Goal: Transaction & Acquisition: Book appointment/travel/reservation

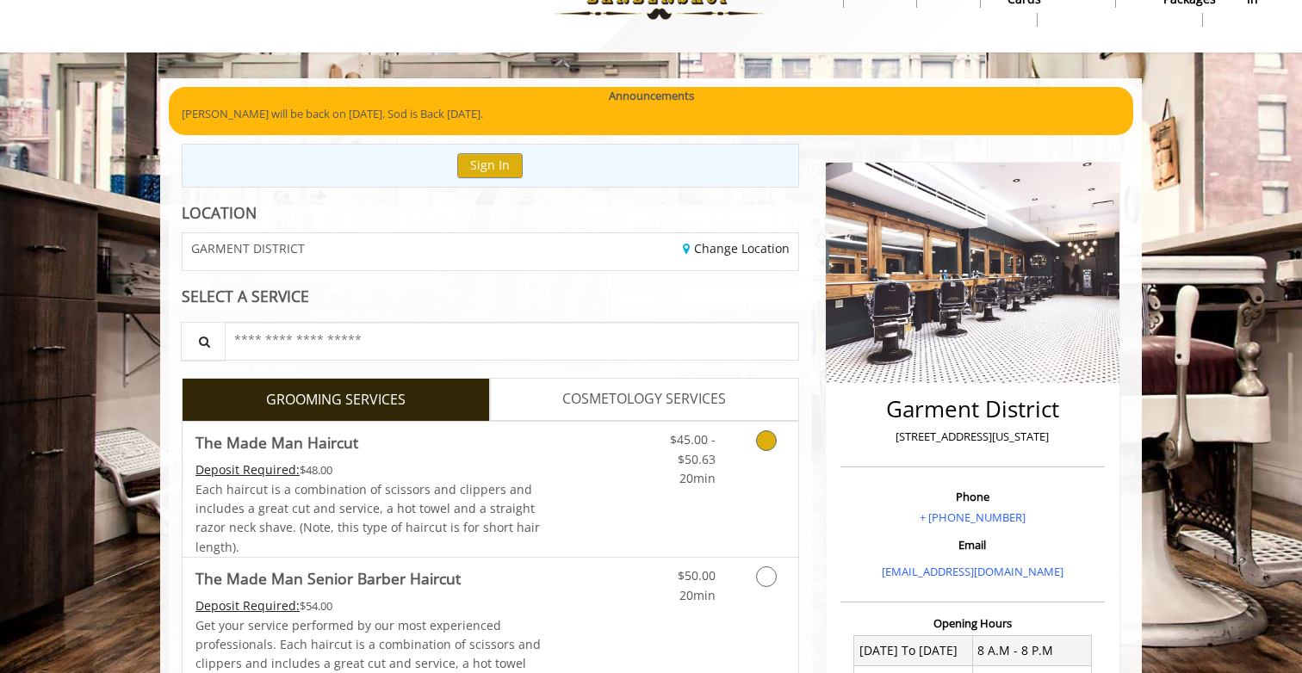
click at [482, 462] on div "Deposit Required: $48.00" at bounding box center [368, 470] width 346 height 19
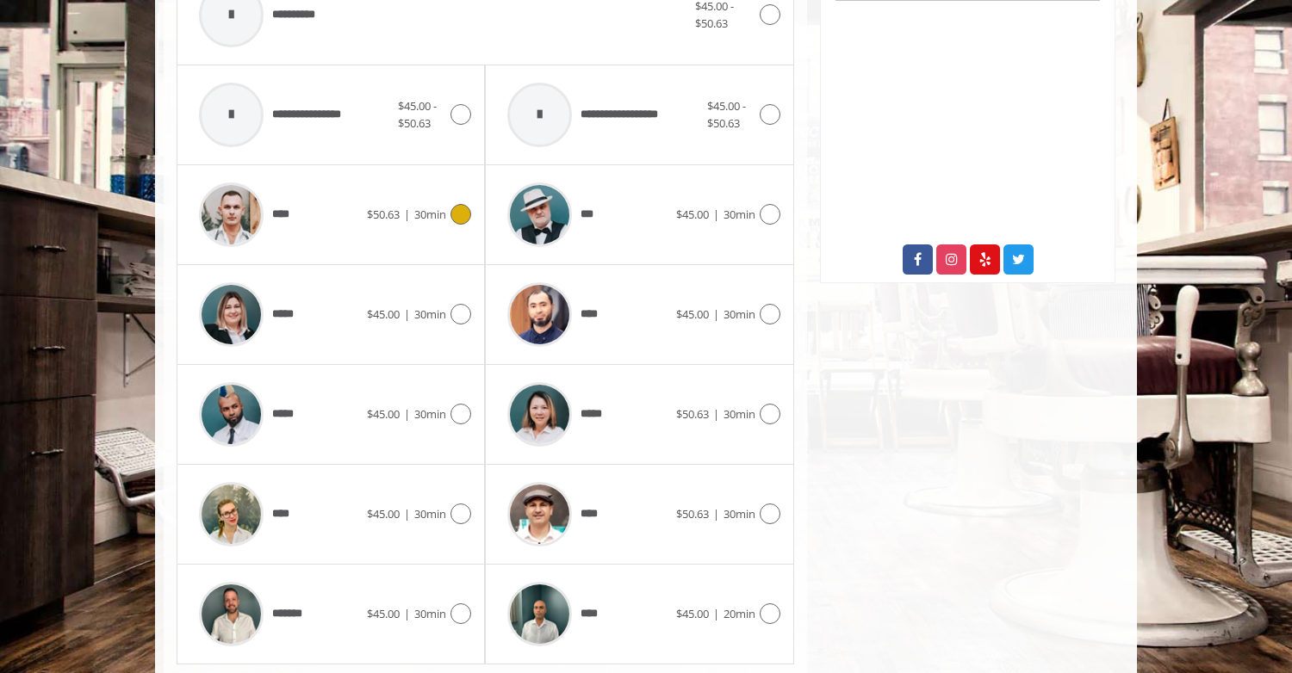
scroll to position [793, 0]
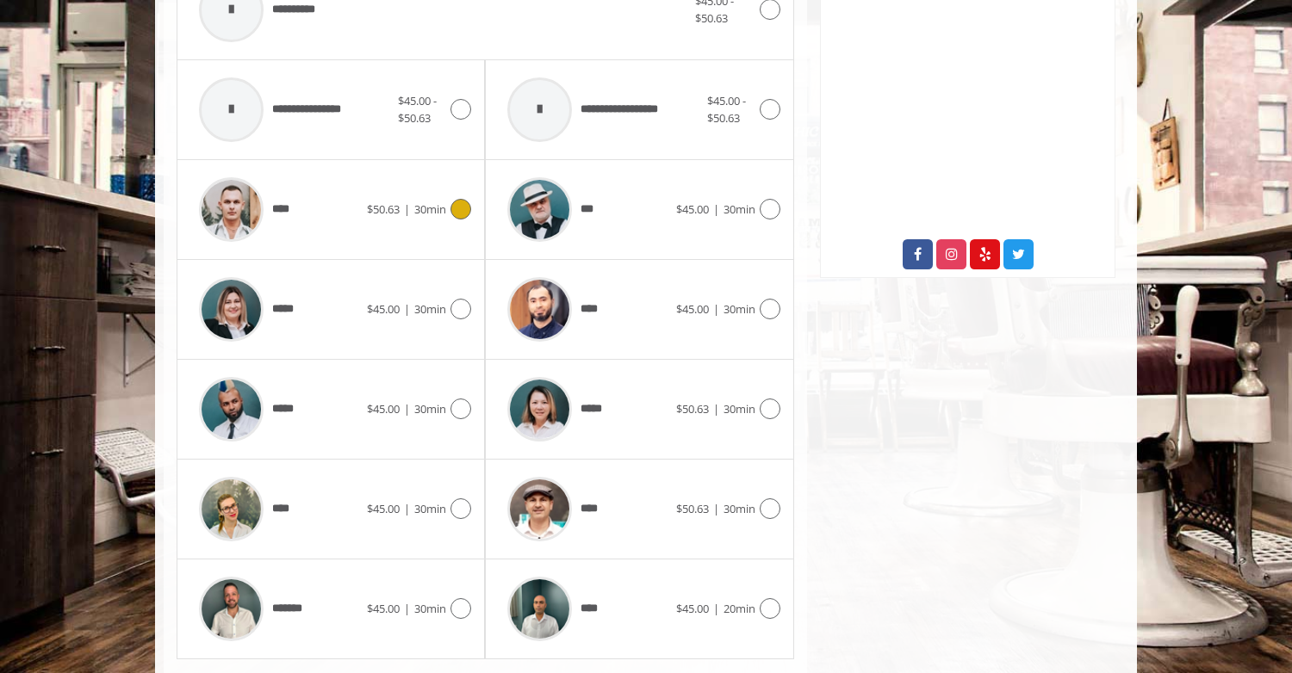
click at [291, 197] on span "****" at bounding box center [242, 210] width 104 height 82
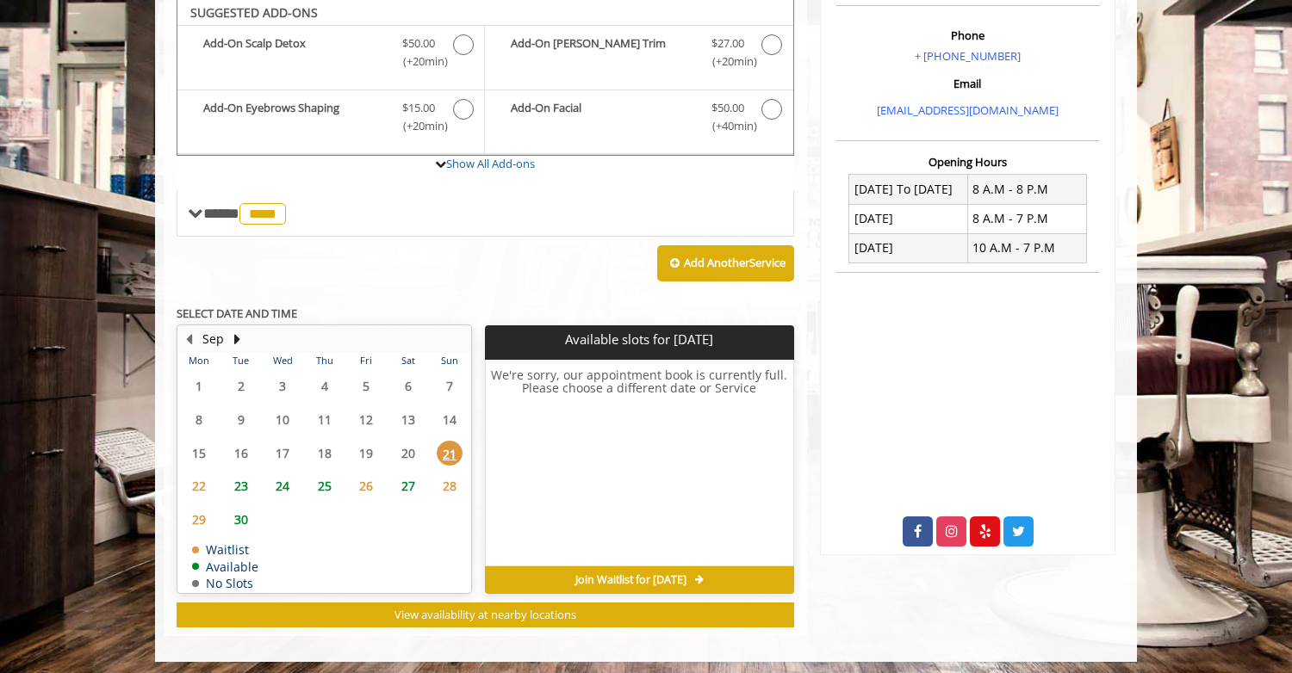
scroll to position [513, 0]
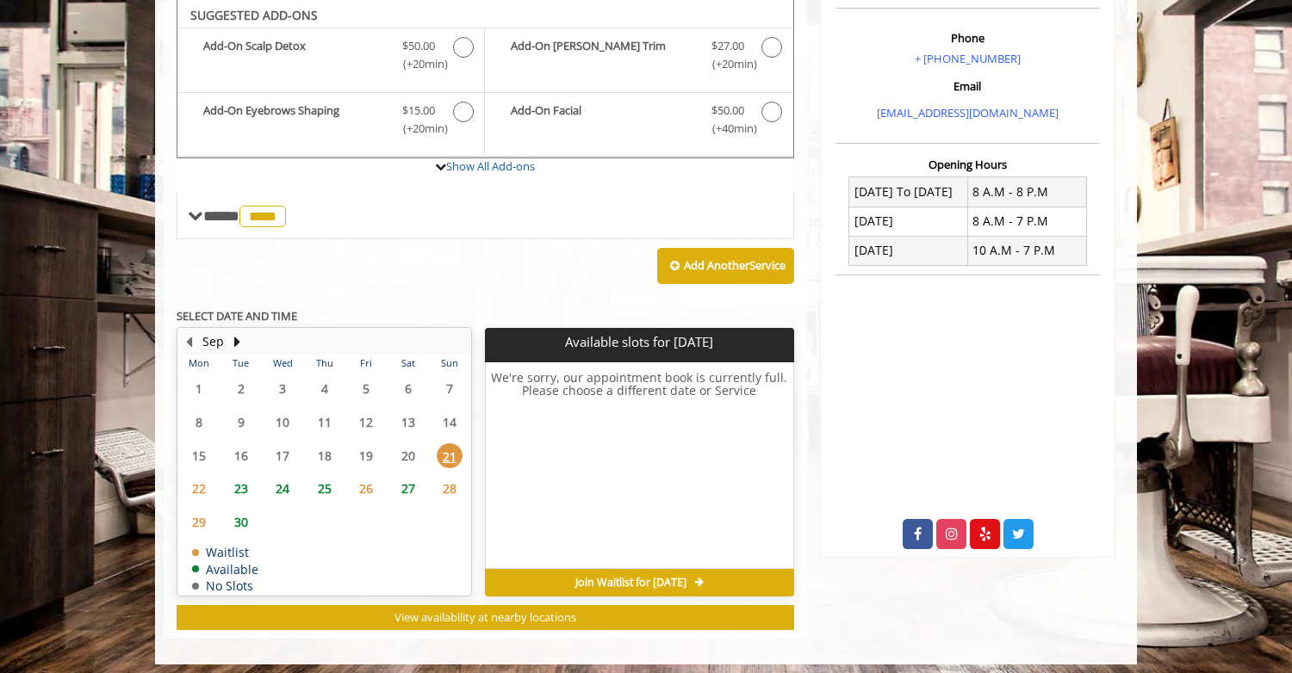
click at [286, 485] on span "24" at bounding box center [283, 488] width 26 height 25
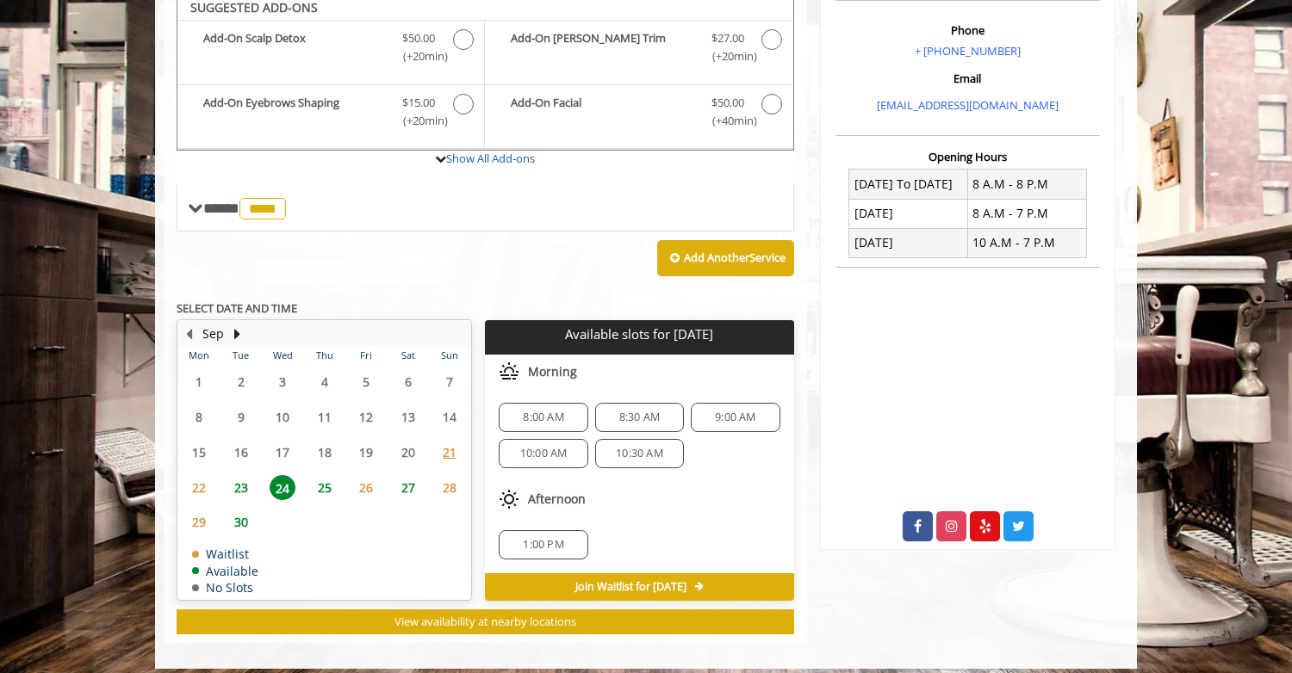
scroll to position [533, 0]
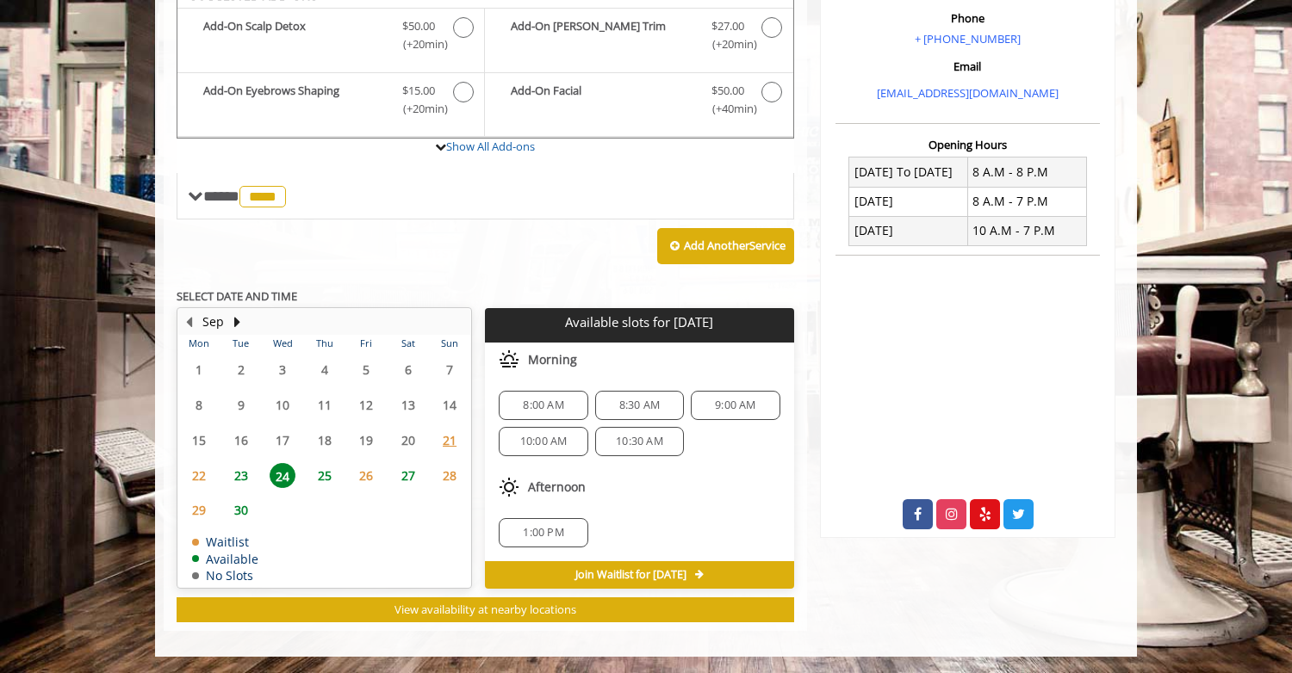
click at [511, 406] on span "8:00 AM" at bounding box center [542, 406] width 73 height 14
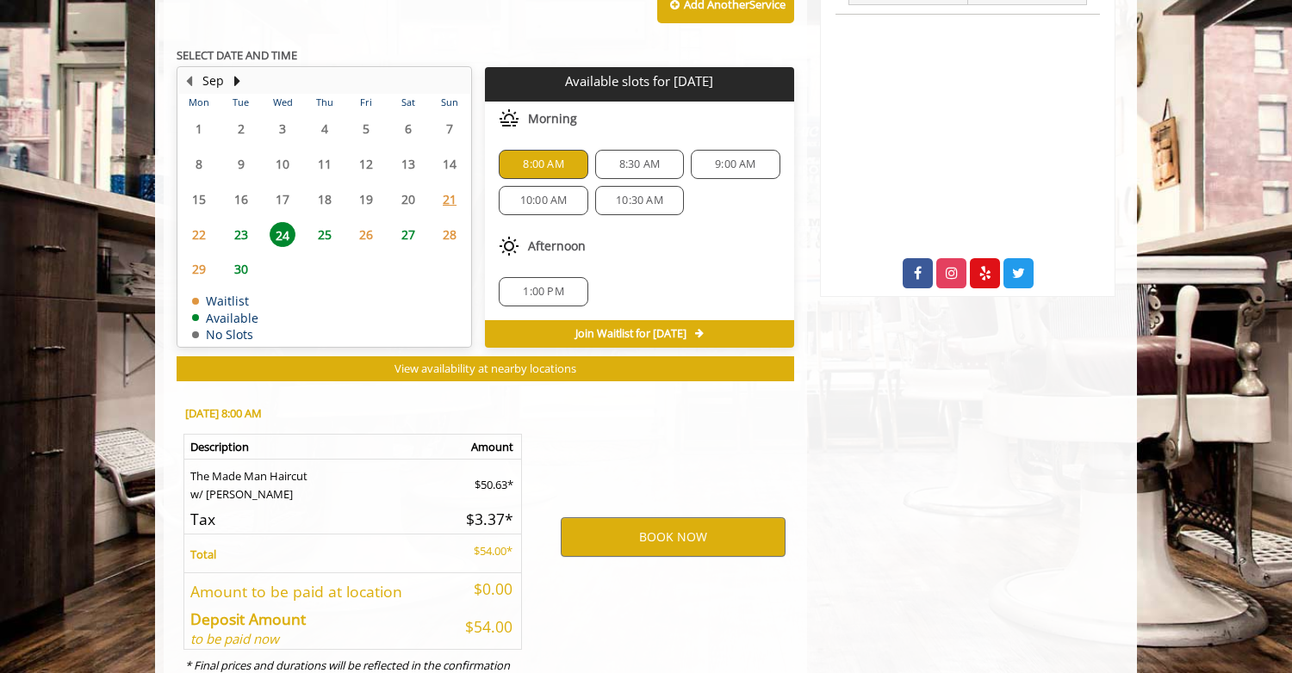
scroll to position [844, 0]
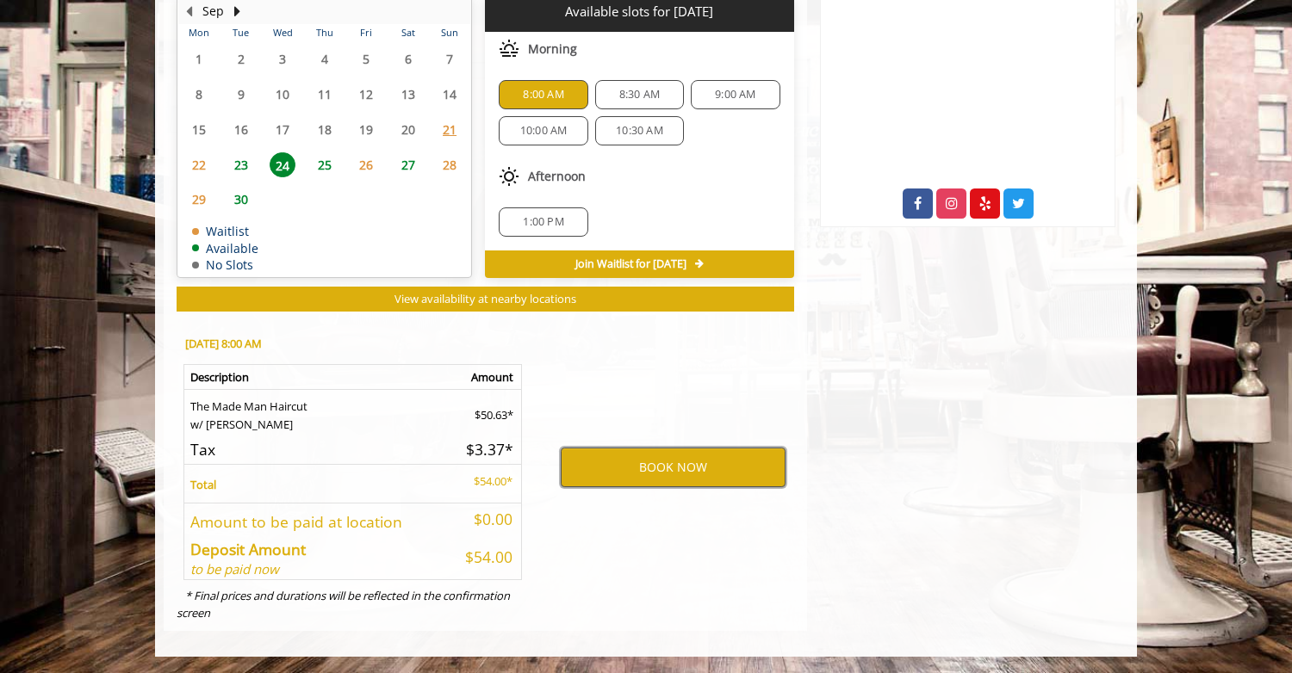
click at [623, 468] on button "BOOK NOW" at bounding box center [673, 468] width 225 height 40
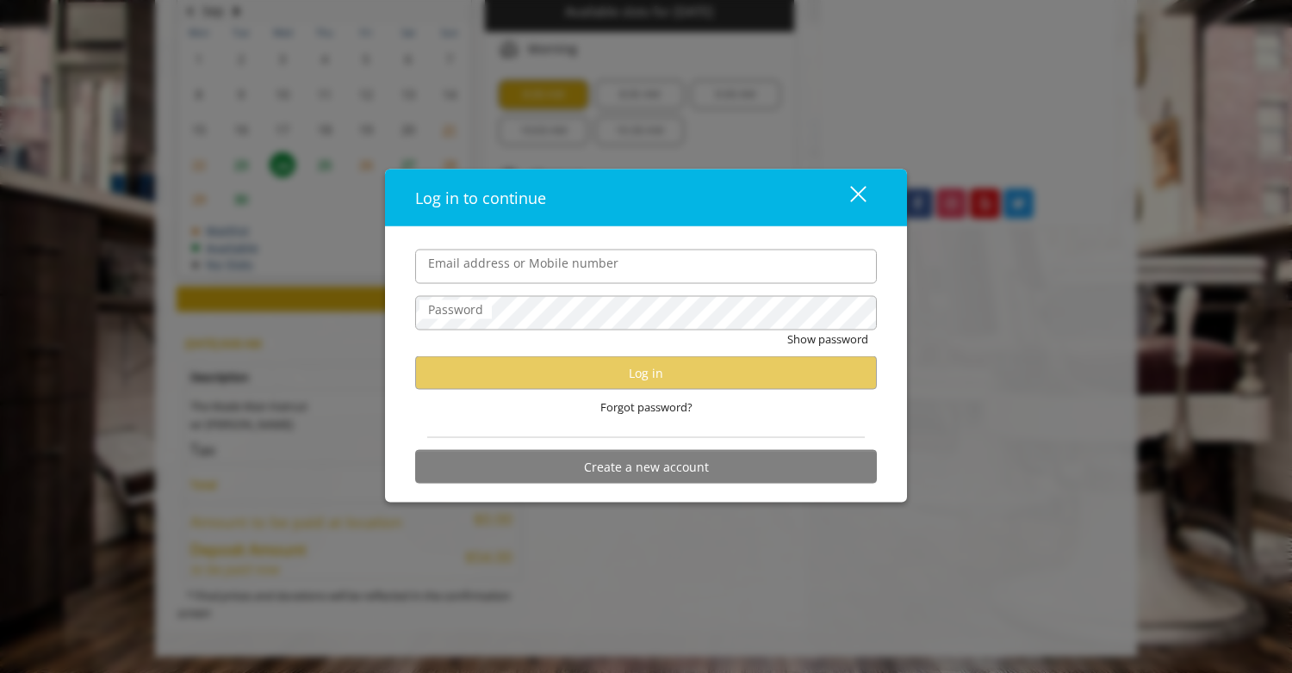
type input "**********"
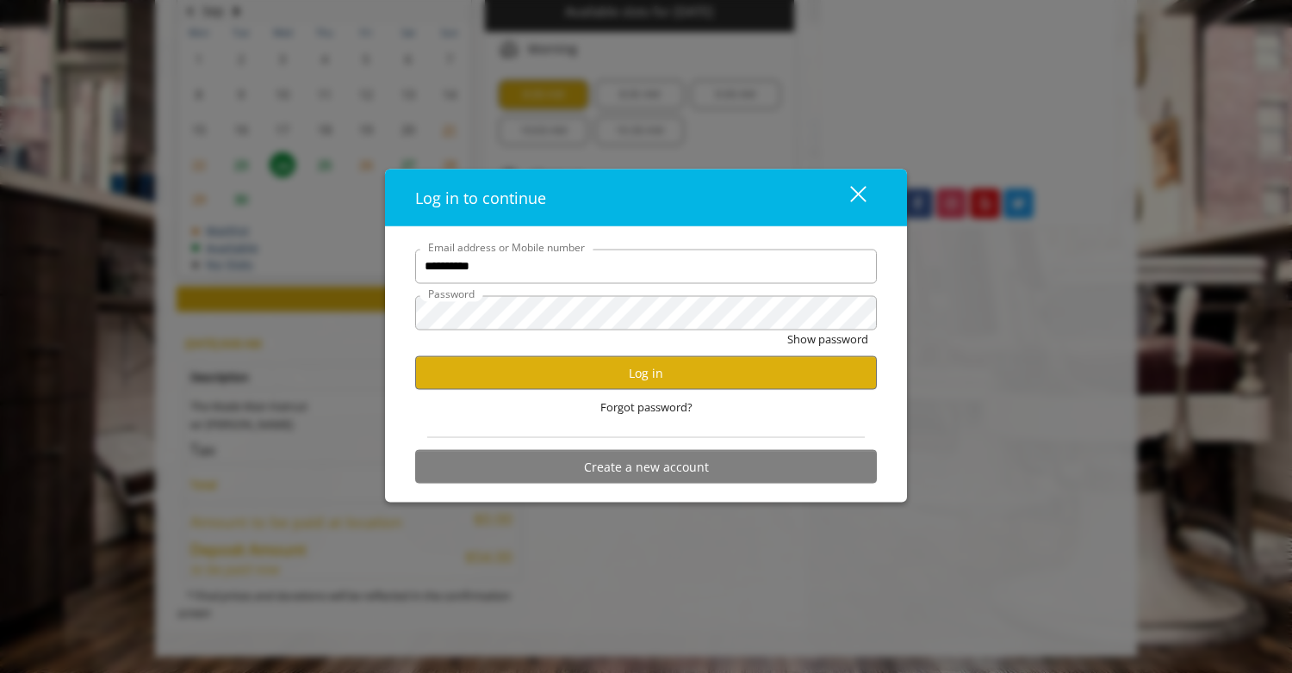
scroll to position [0, 0]
click at [595, 356] on button "Log in" at bounding box center [646, 373] width 462 height 34
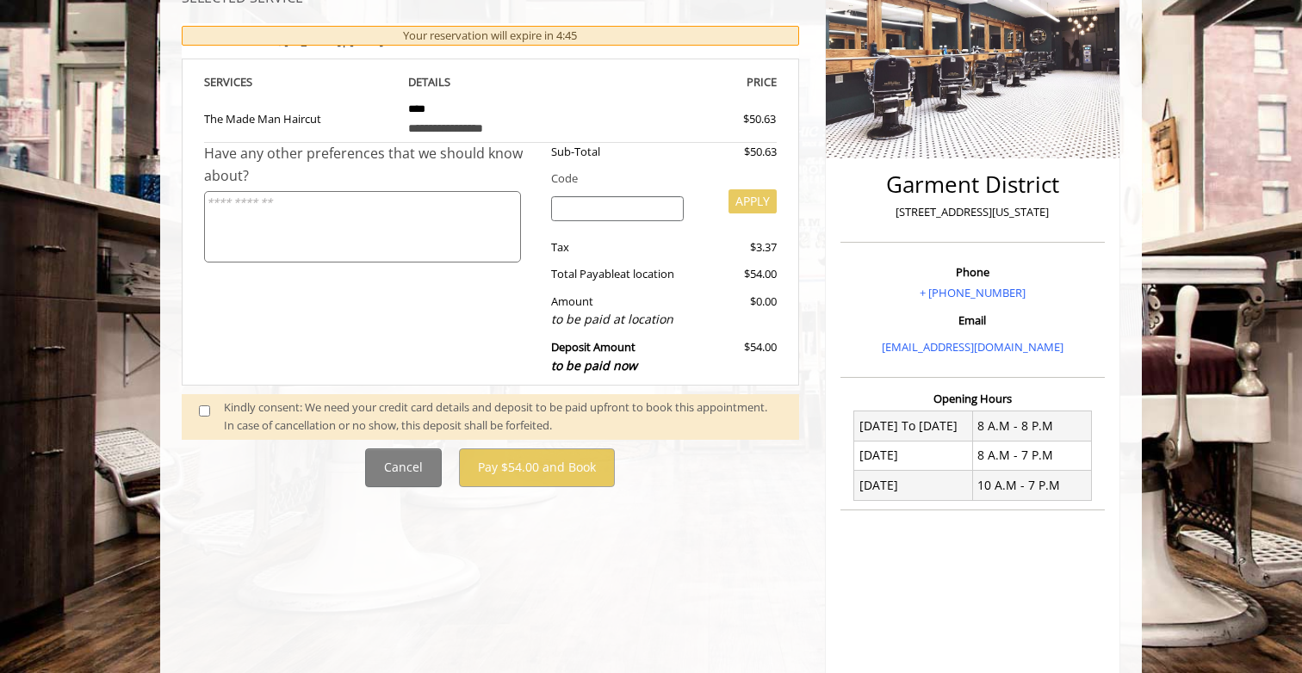
scroll to position [280, 0]
click at [208, 423] on span at bounding box center [211, 416] width 51 height 36
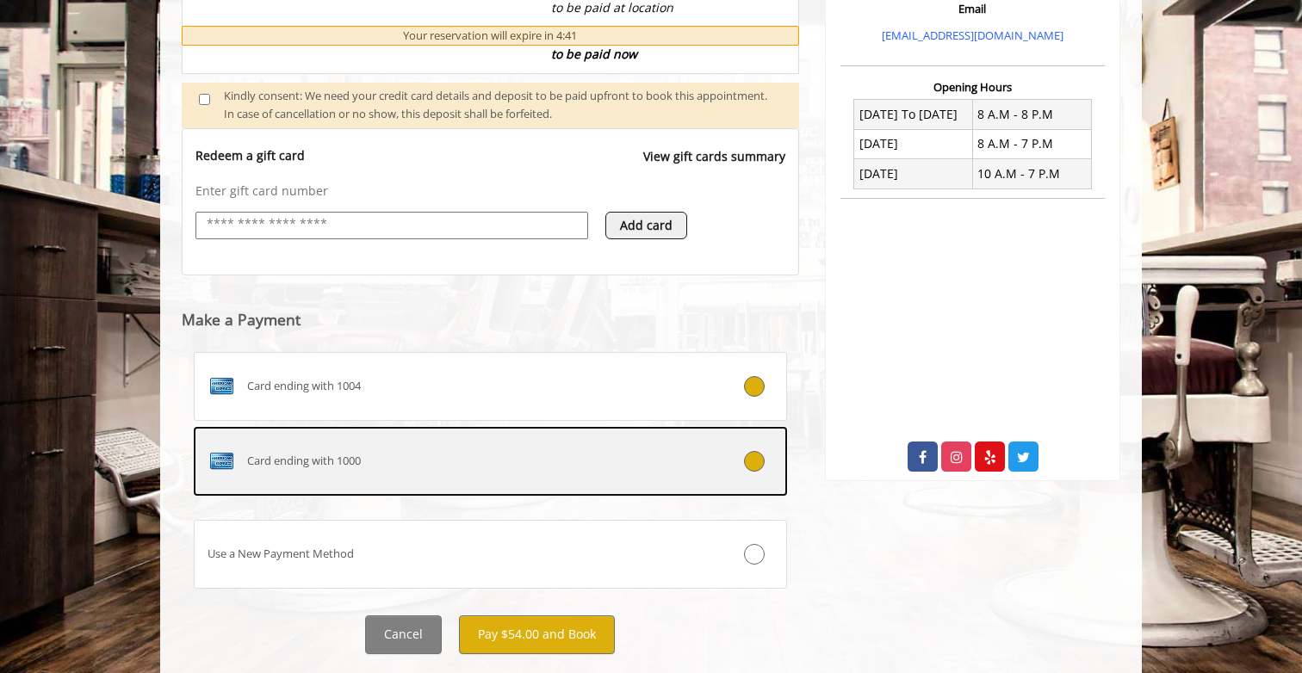
click at [511, 473] on div "Card ending with 1000" at bounding box center [441, 462] width 493 height 28
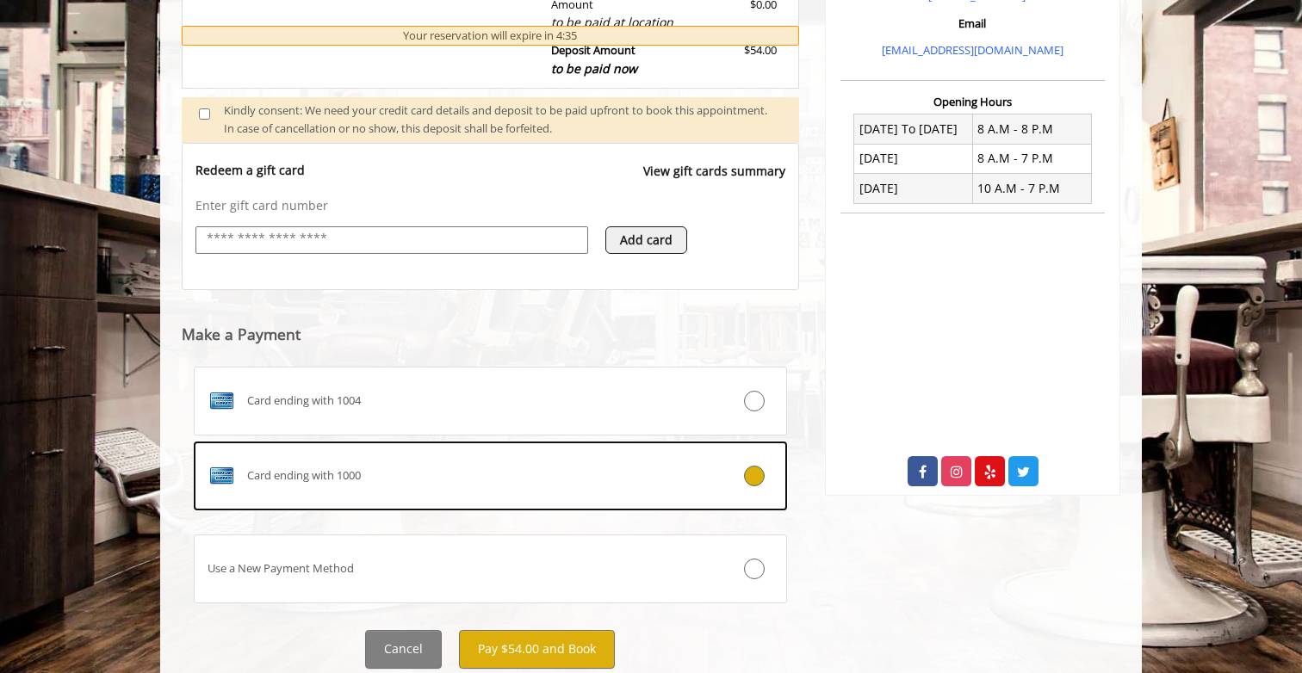
scroll to position [632, 0]
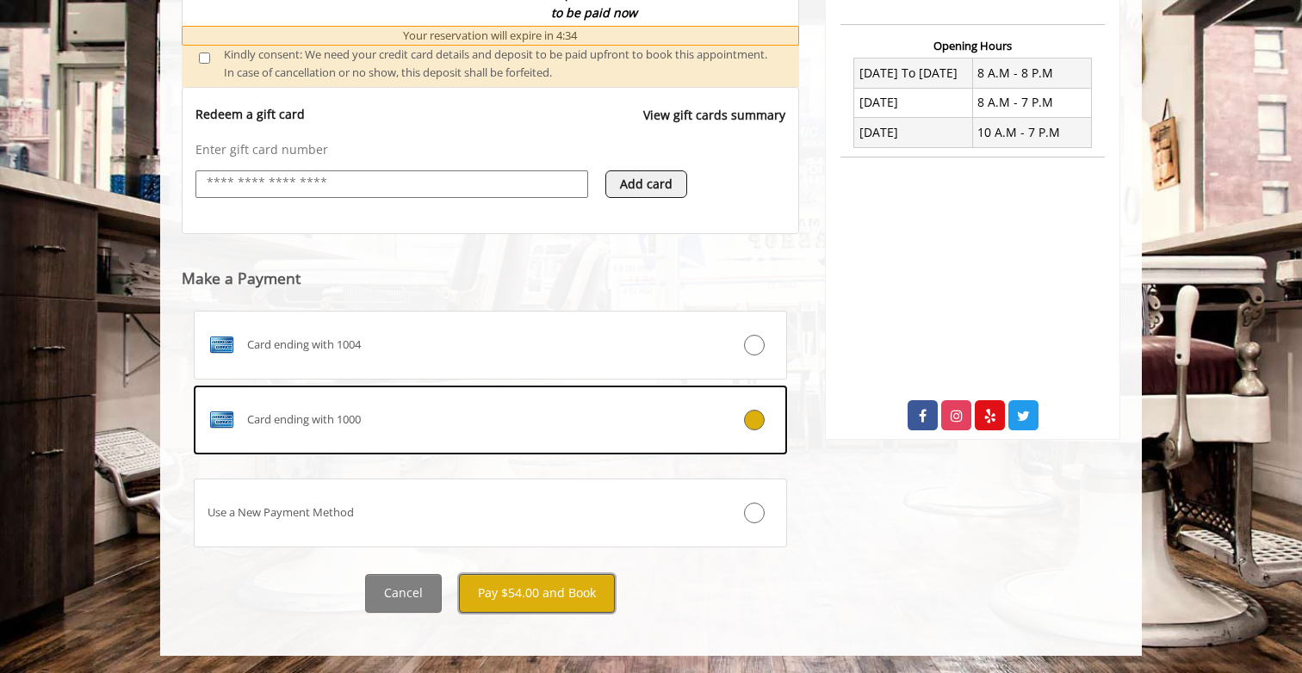
click at [523, 596] on button "Pay $54.00 and Book" at bounding box center [537, 593] width 156 height 39
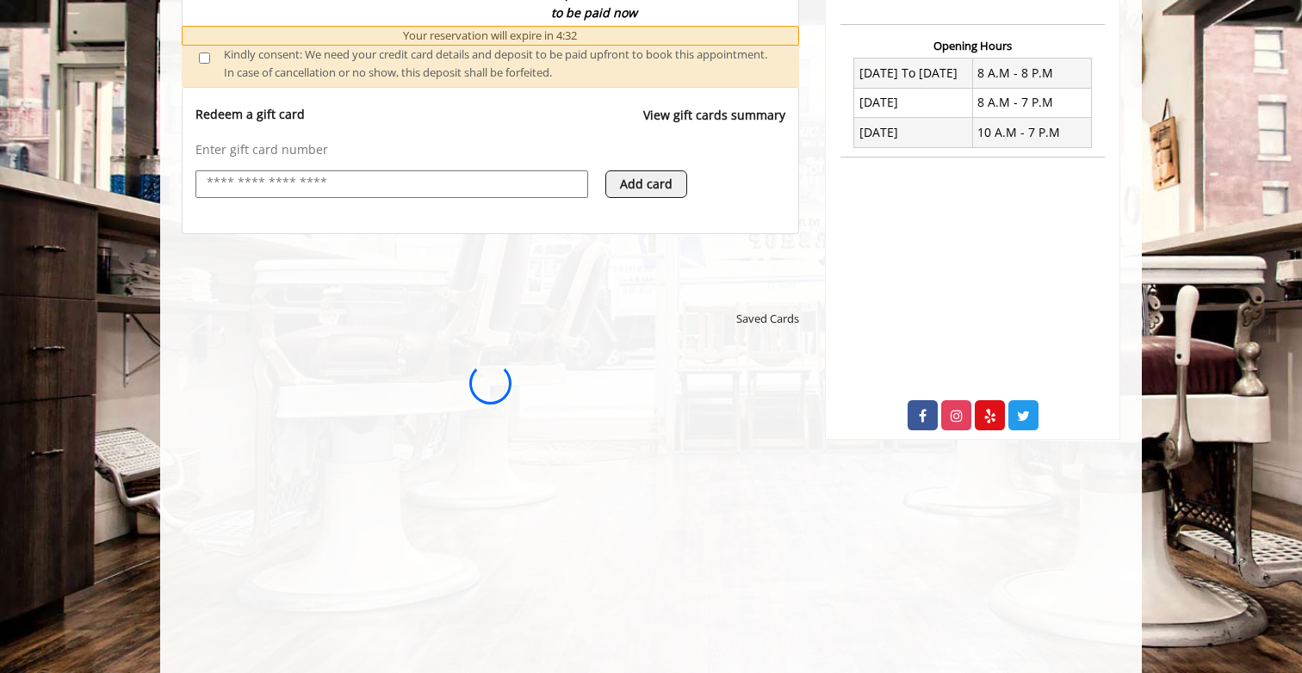
scroll to position [0, 0]
